Goal: Task Accomplishment & Management: Manage account settings

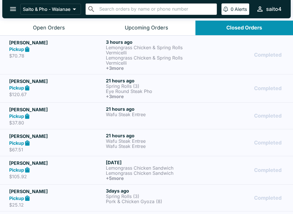
click at [72, 39] on h5 "[PERSON_NAME]" at bounding box center [56, 42] width 94 height 7
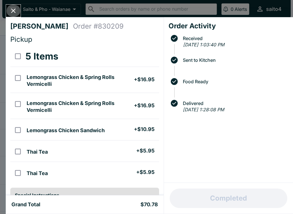
click at [9, 14] on button "Close" at bounding box center [13, 11] width 15 height 12
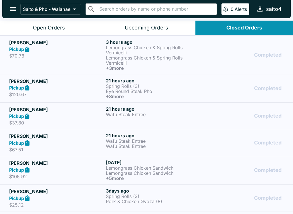
click at [5, 11] on div at bounding box center [3, 107] width 6 height 214
click at [14, 10] on icon "open drawer" at bounding box center [13, 9] width 8 height 8
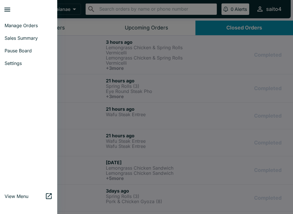
click at [38, 40] on span "Sales Summary" at bounding box center [29, 38] width 48 height 6
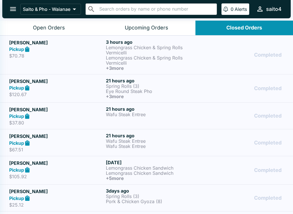
select select "03:00"
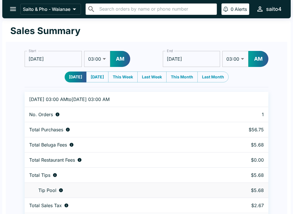
click at [13, 10] on icon "open drawer" at bounding box center [13, 9] width 8 height 8
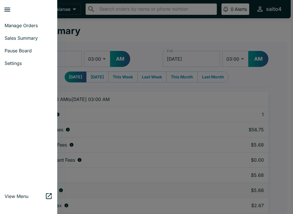
click at [44, 27] on span "Manage Orders" at bounding box center [29, 26] width 48 height 6
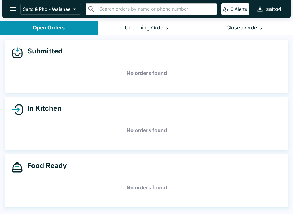
click at [11, 12] on icon "open drawer" at bounding box center [13, 9] width 8 height 8
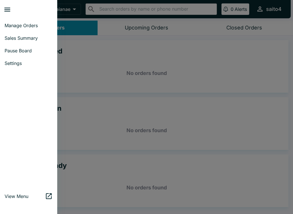
click at [37, 44] on link "Sales Summary" at bounding box center [28, 38] width 57 height 13
select select "03:00"
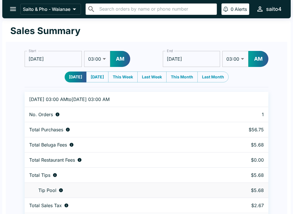
click at [11, 10] on icon "open drawer" at bounding box center [13, 9] width 8 height 8
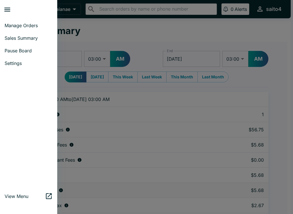
click at [11, 30] on link "Manage Orders" at bounding box center [28, 25] width 57 height 13
